Goal: Transaction & Acquisition: Obtain resource

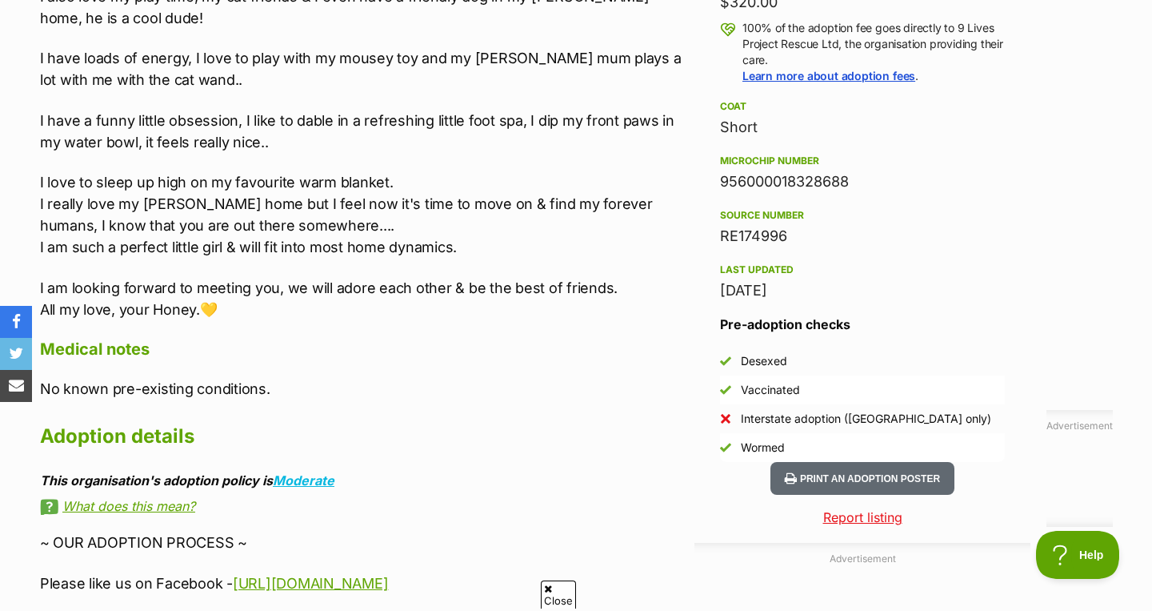
scroll to position [1237, 0]
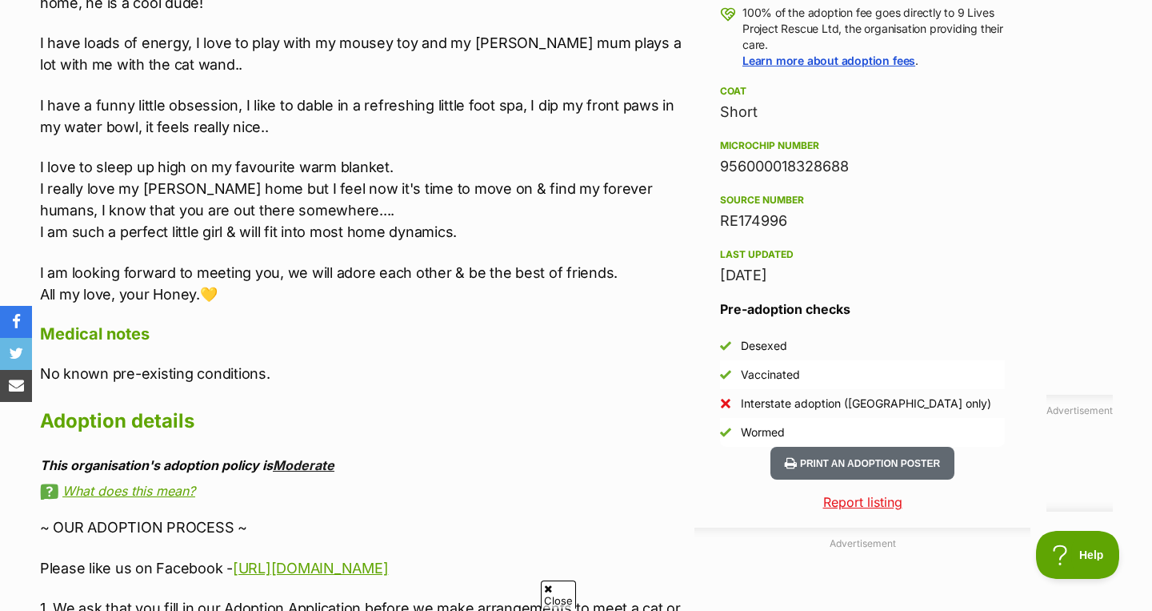
click at [318, 462] on link "Moderate" at bounding box center [304, 465] width 62 height 16
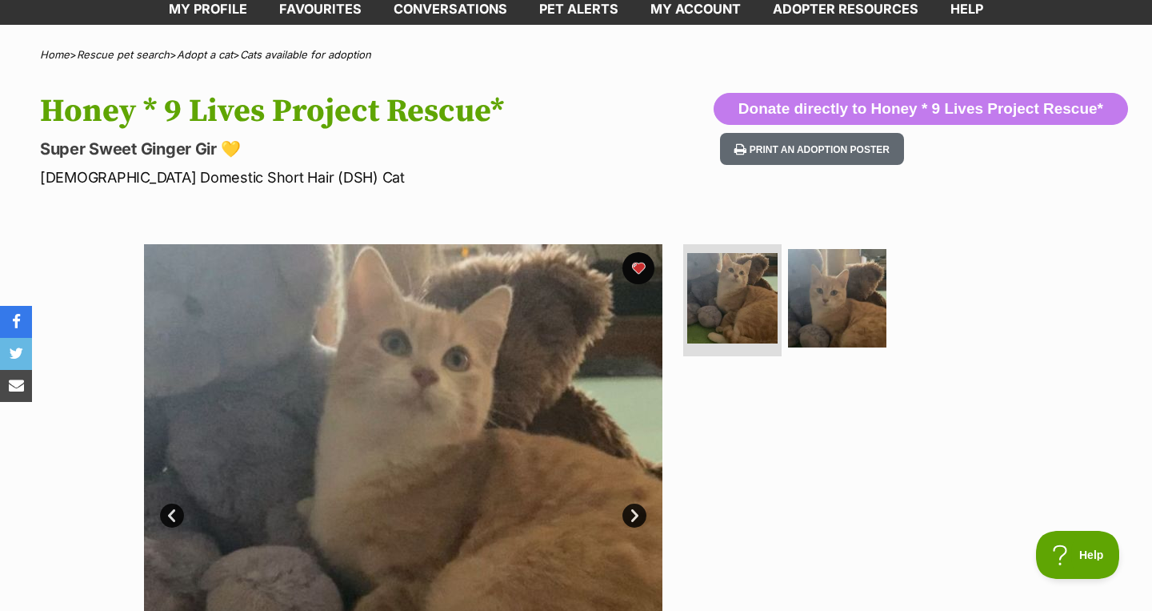
scroll to position [0, 0]
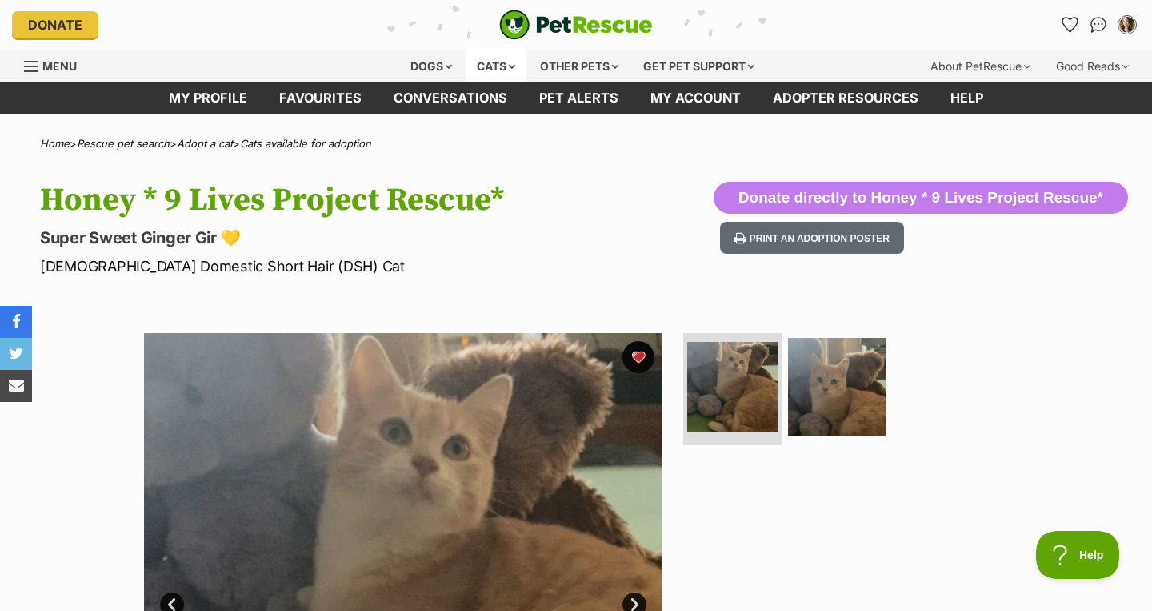
click at [471, 63] on div "Cats" at bounding box center [496, 66] width 61 height 32
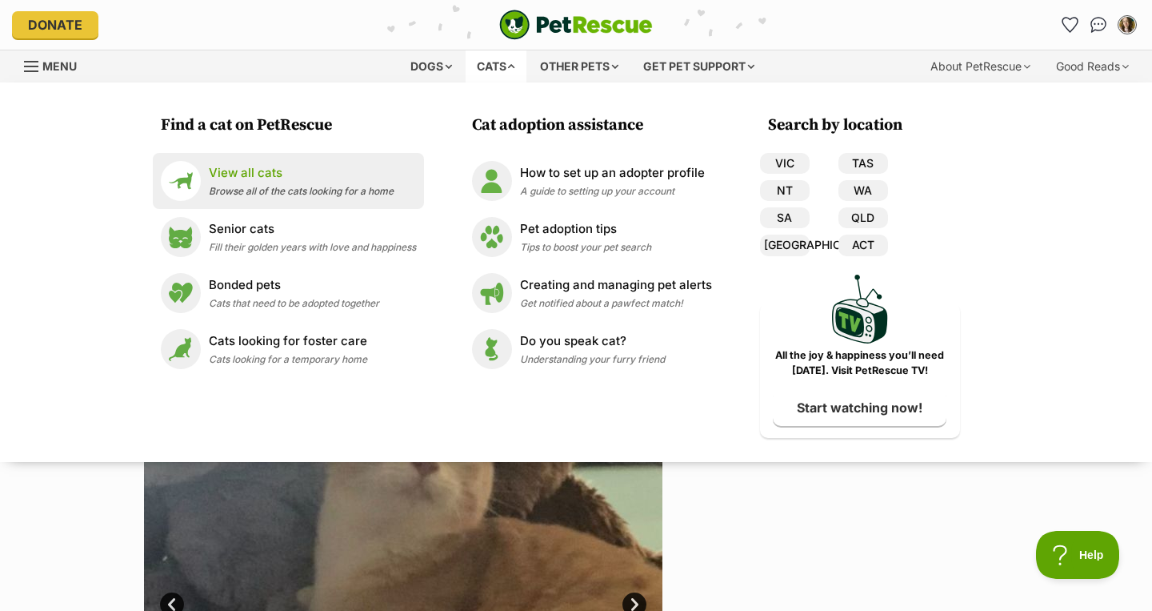
click at [277, 201] on link "View all cats Browse all of the cats looking for a home" at bounding box center [288, 181] width 255 height 40
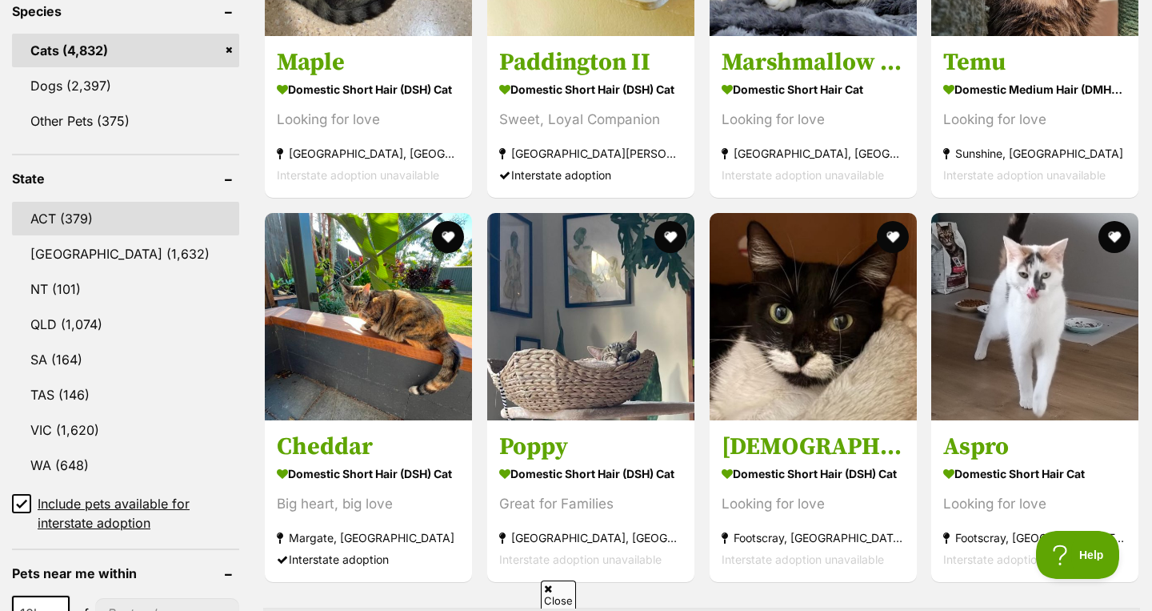
scroll to position [703, 0]
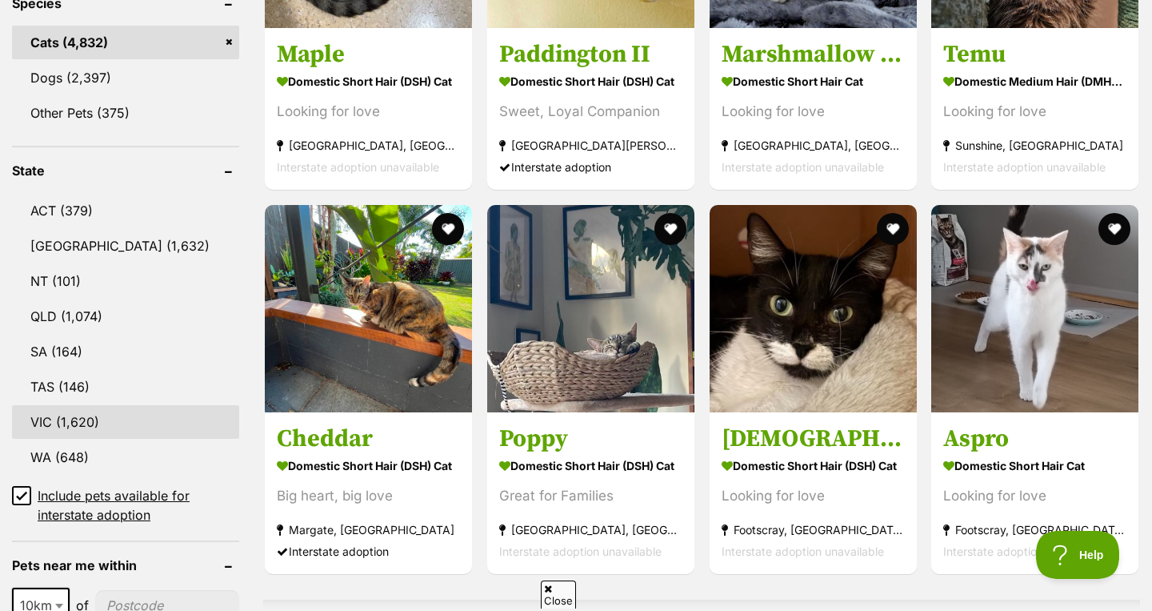
click at [135, 423] on link "VIC (1,620)" at bounding box center [125, 422] width 227 height 34
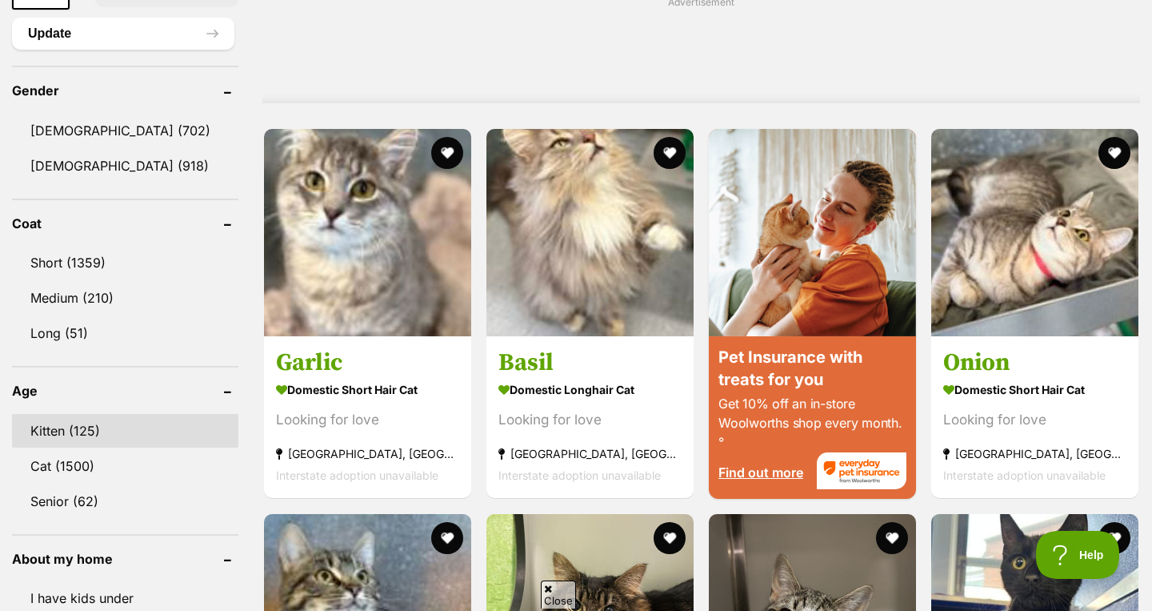
scroll to position [1312, 0]
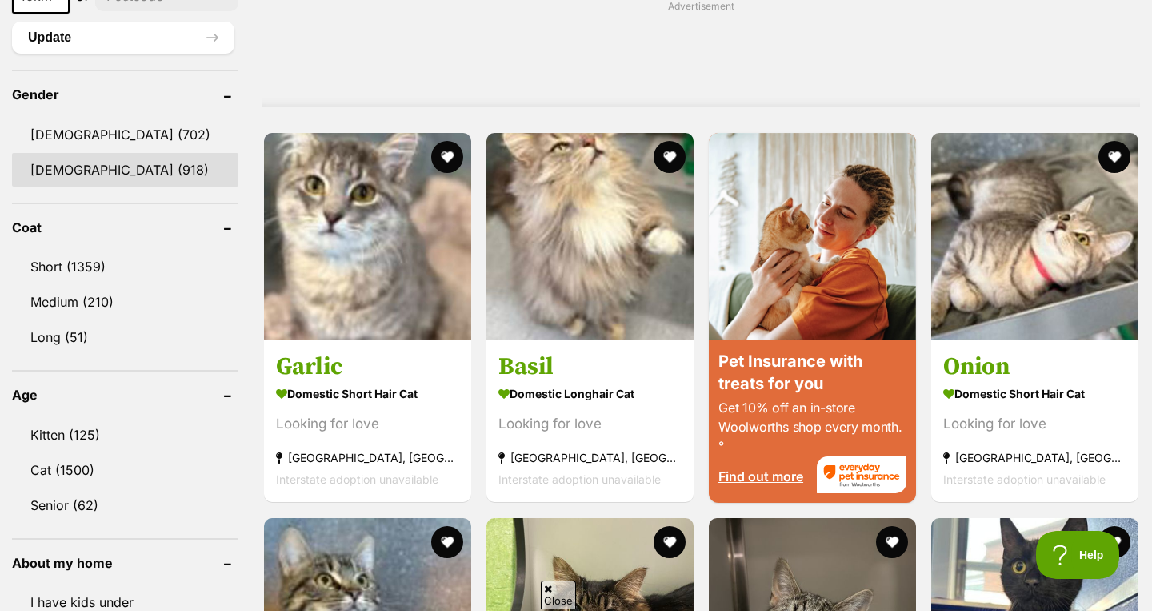
click at [80, 160] on link "Female (918)" at bounding box center [125, 170] width 226 height 34
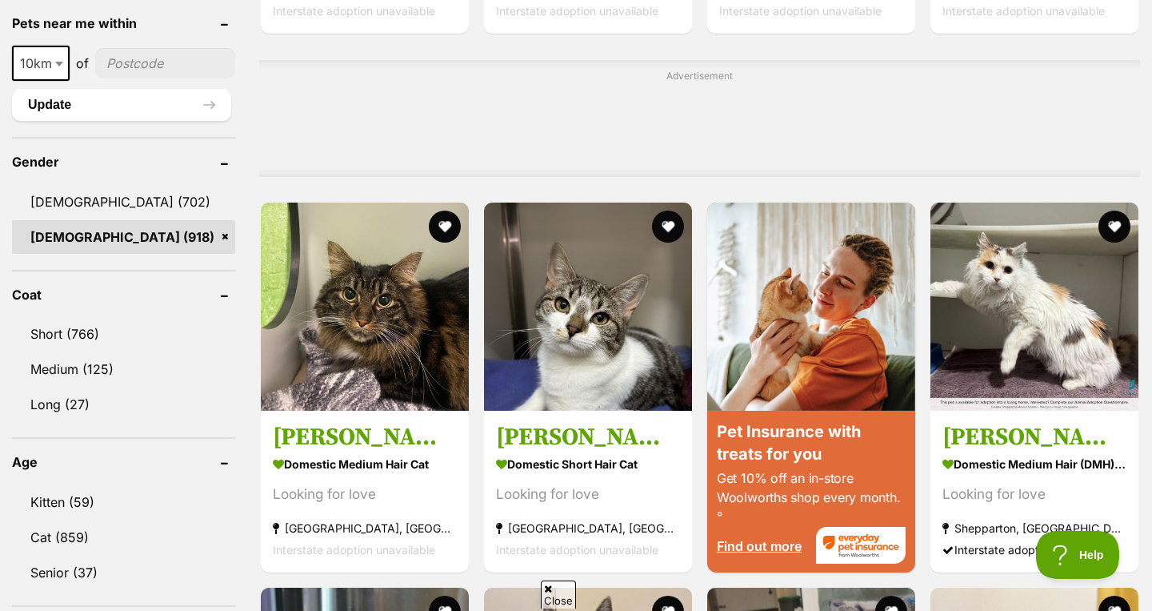
scroll to position [1248, 0]
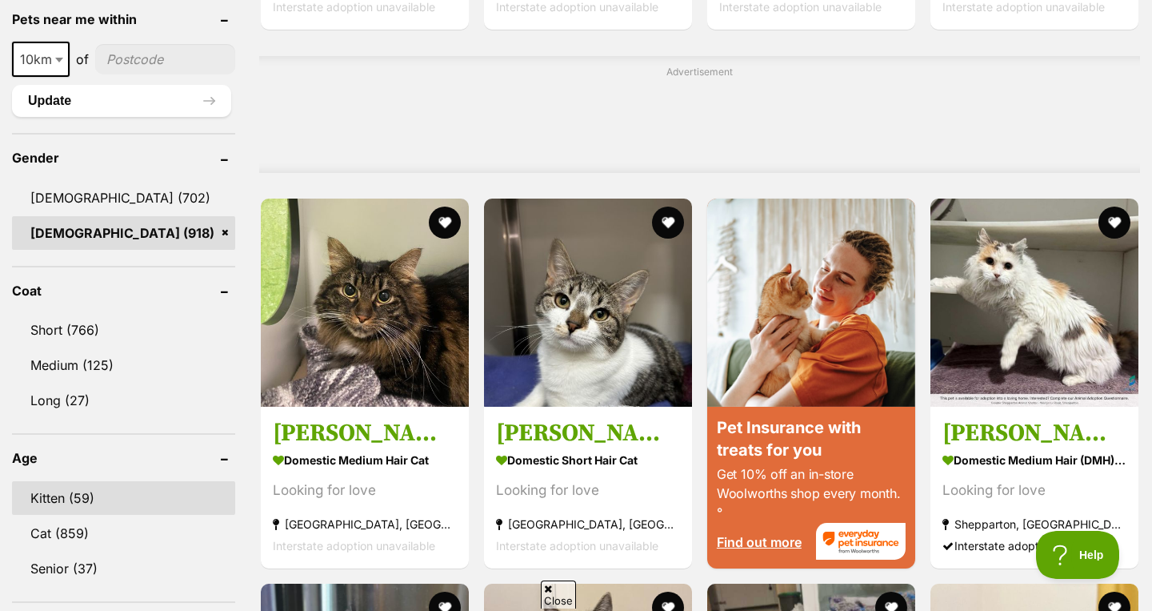
click at [93, 483] on link "Kitten (59)" at bounding box center [123, 498] width 223 height 34
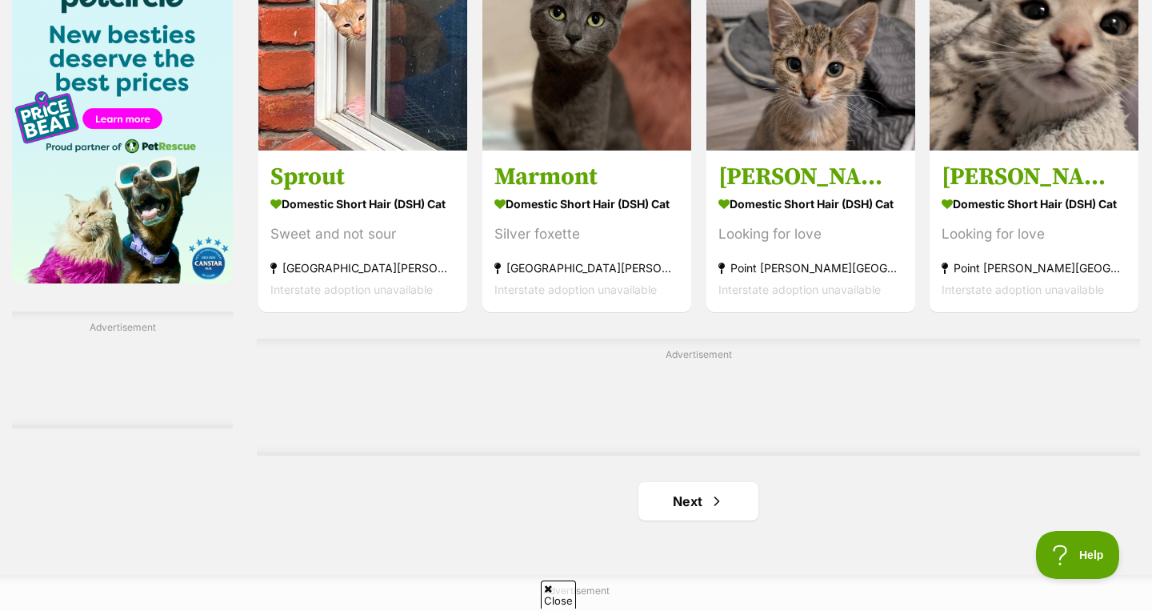
scroll to position [2674, 0]
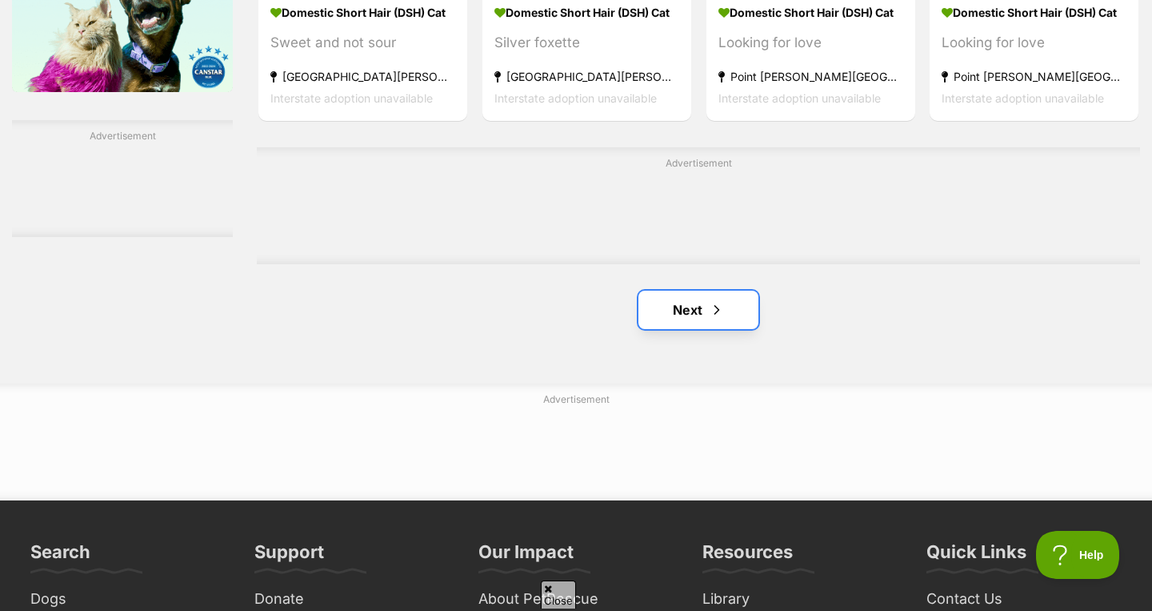
click at [700, 290] on link "Next" at bounding box center [699, 309] width 120 height 38
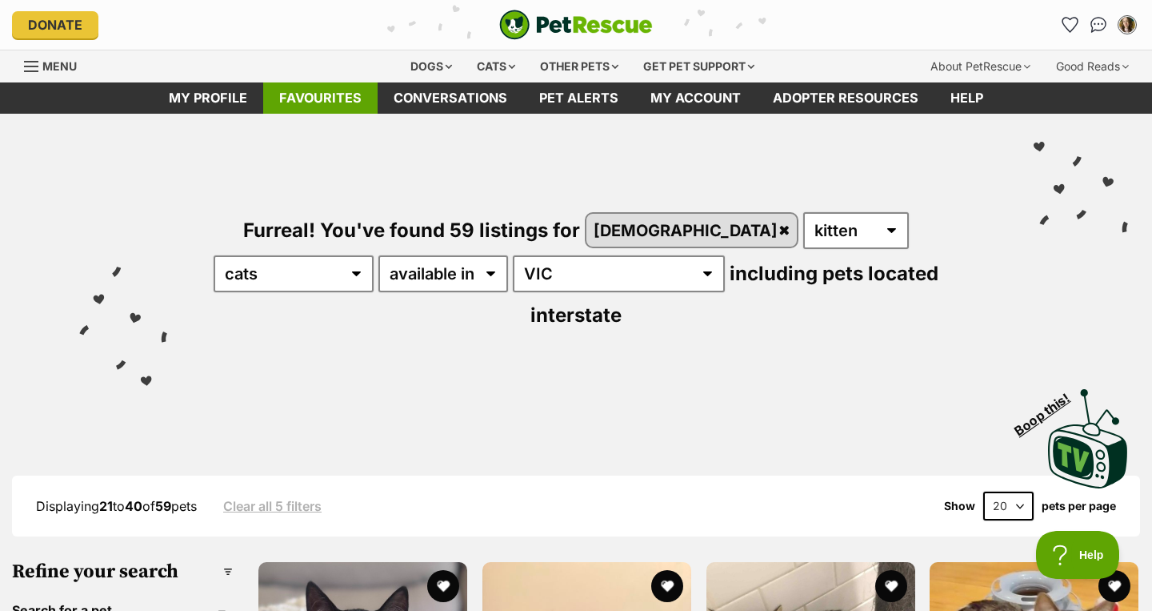
click at [326, 92] on link "Favourites" at bounding box center [320, 97] width 114 height 31
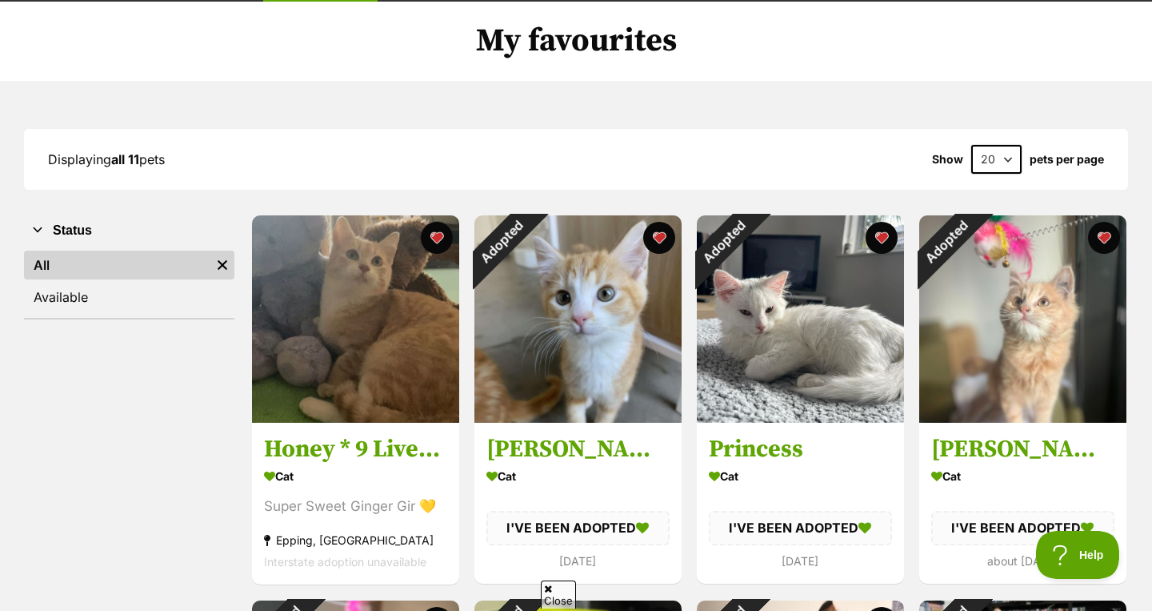
scroll to position [110, 0]
